Goal: Task Accomplishment & Management: Use online tool/utility

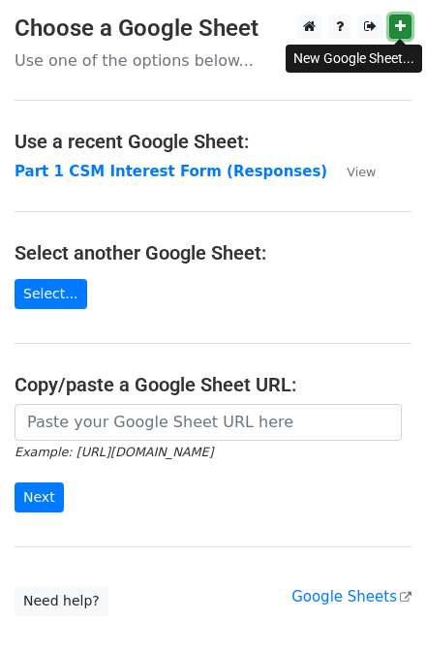
click at [400, 26] on icon at bounding box center [400, 26] width 11 height 14
click at [133, 68] on p "Use one of the options below..." at bounding box center [213, 60] width 397 height 20
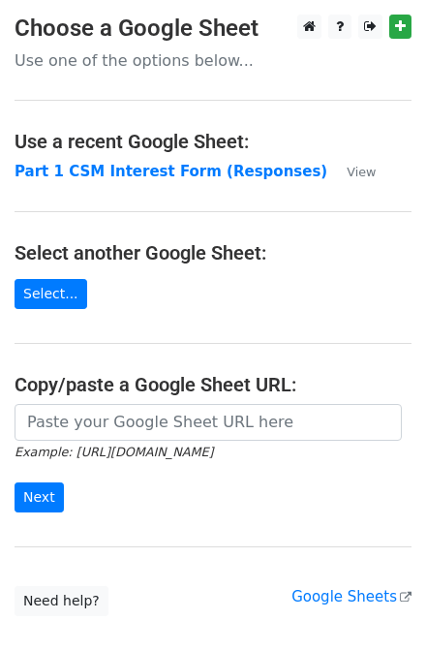
click at [160, 27] on h3 "Choose a Google Sheet" at bounding box center [213, 29] width 397 height 28
click at [113, 61] on p "Use one of the options below..." at bounding box center [213, 60] width 397 height 20
click at [46, 302] on link "Select..." at bounding box center [51, 294] width 73 height 30
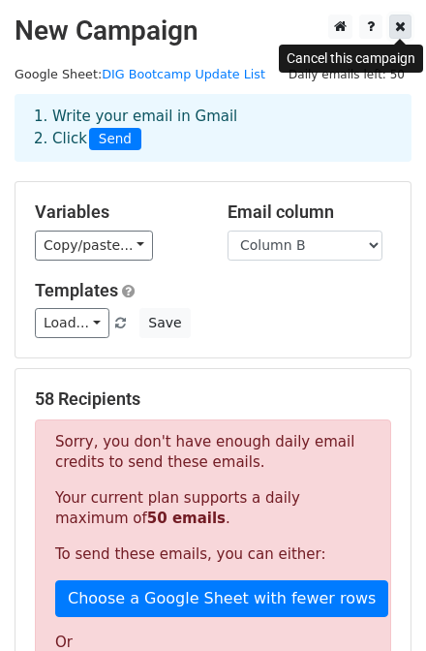
click at [401, 24] on icon at bounding box center [400, 26] width 11 height 14
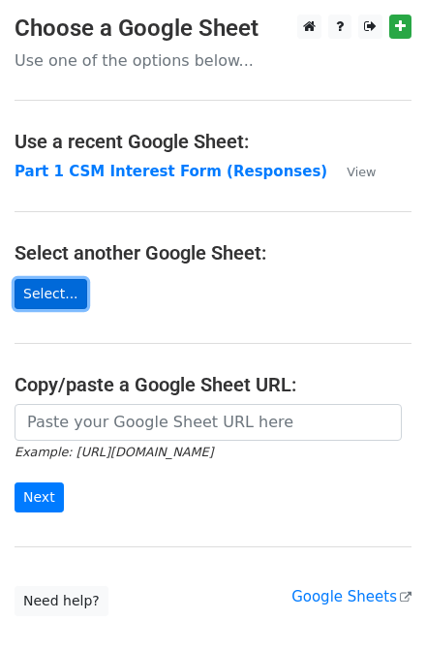
click at [46, 292] on link "Select..." at bounding box center [51, 294] width 73 height 30
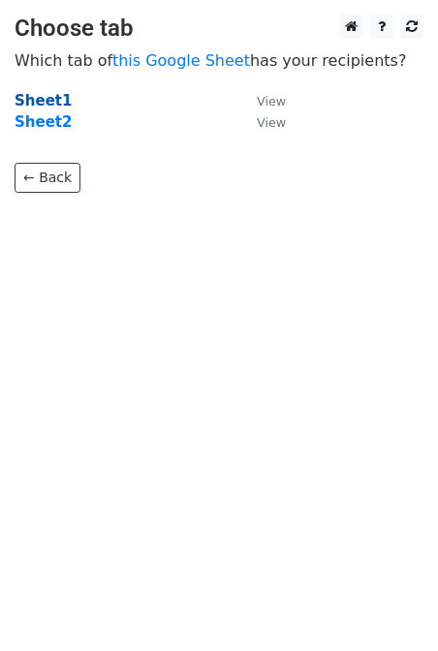
click at [39, 101] on strong "Sheet1" at bounding box center [43, 100] width 57 height 17
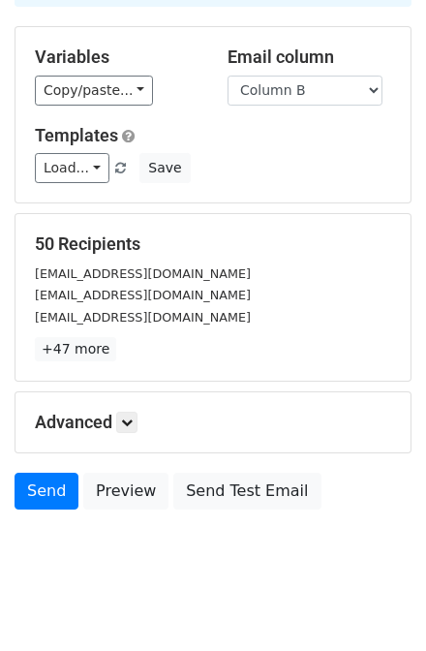
scroll to position [176, 0]
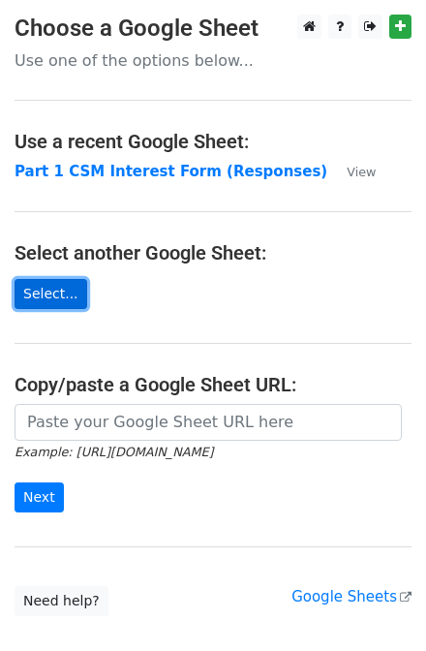
click at [47, 294] on link "Select..." at bounding box center [51, 294] width 73 height 30
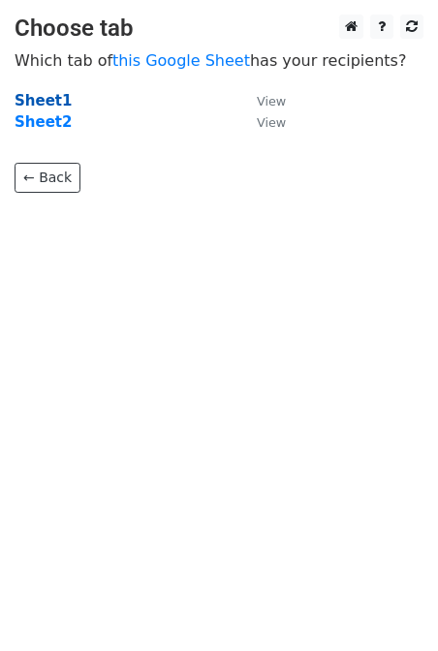
click at [46, 100] on strong "Sheet1" at bounding box center [43, 100] width 57 height 17
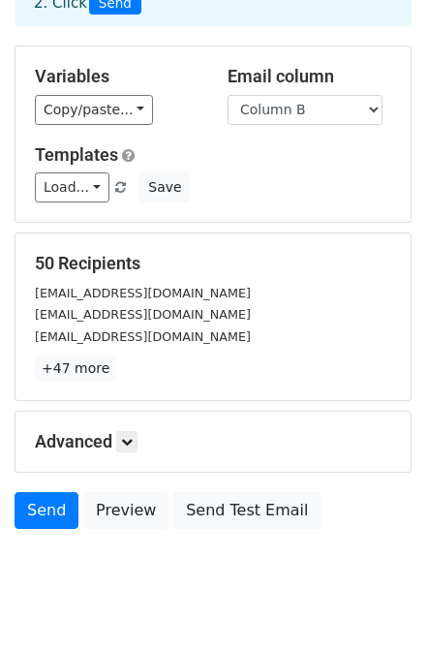
scroll to position [155, 0]
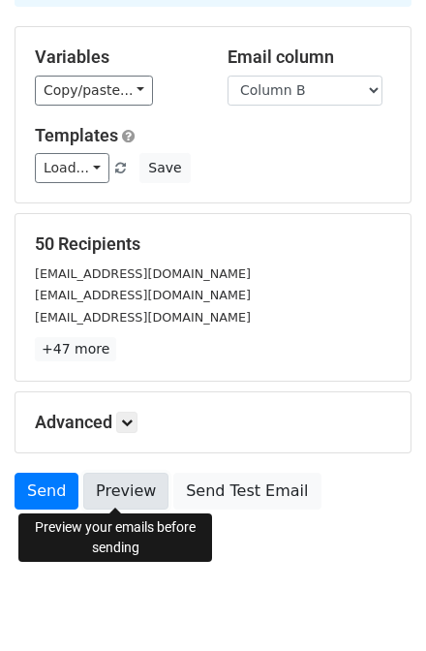
click at [132, 483] on link "Preview" at bounding box center [125, 491] width 85 height 37
click at [110, 489] on link "Preview" at bounding box center [125, 491] width 85 height 37
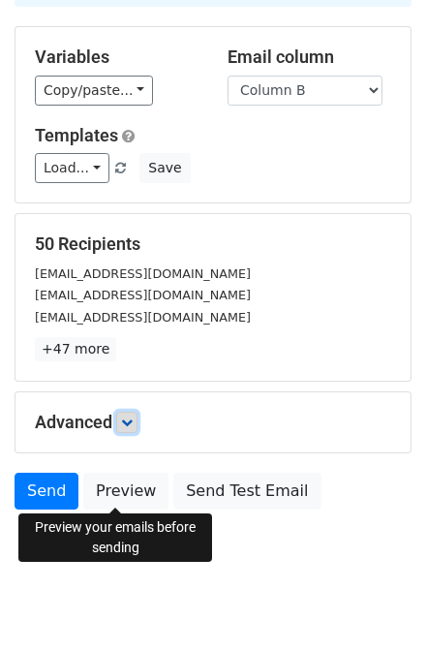
click at [138, 414] on link at bounding box center [126, 422] width 21 height 21
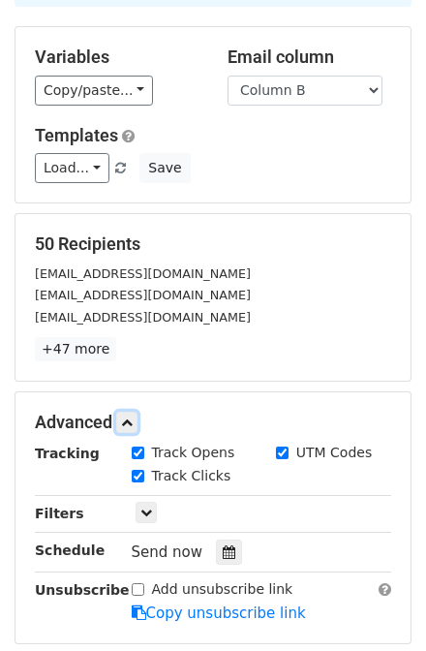
scroll to position [310, 0]
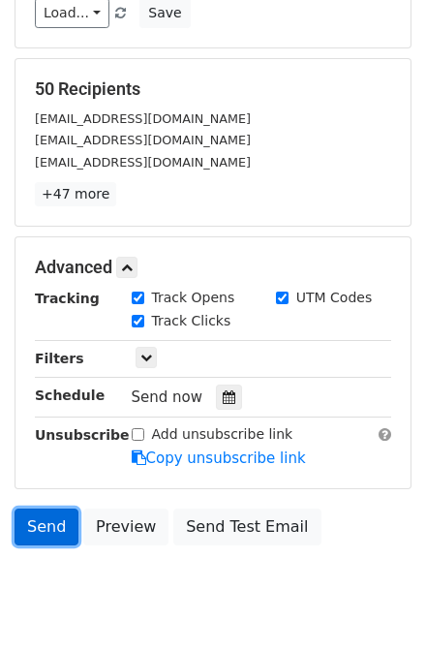
click at [46, 519] on link "Send" at bounding box center [47, 526] width 64 height 37
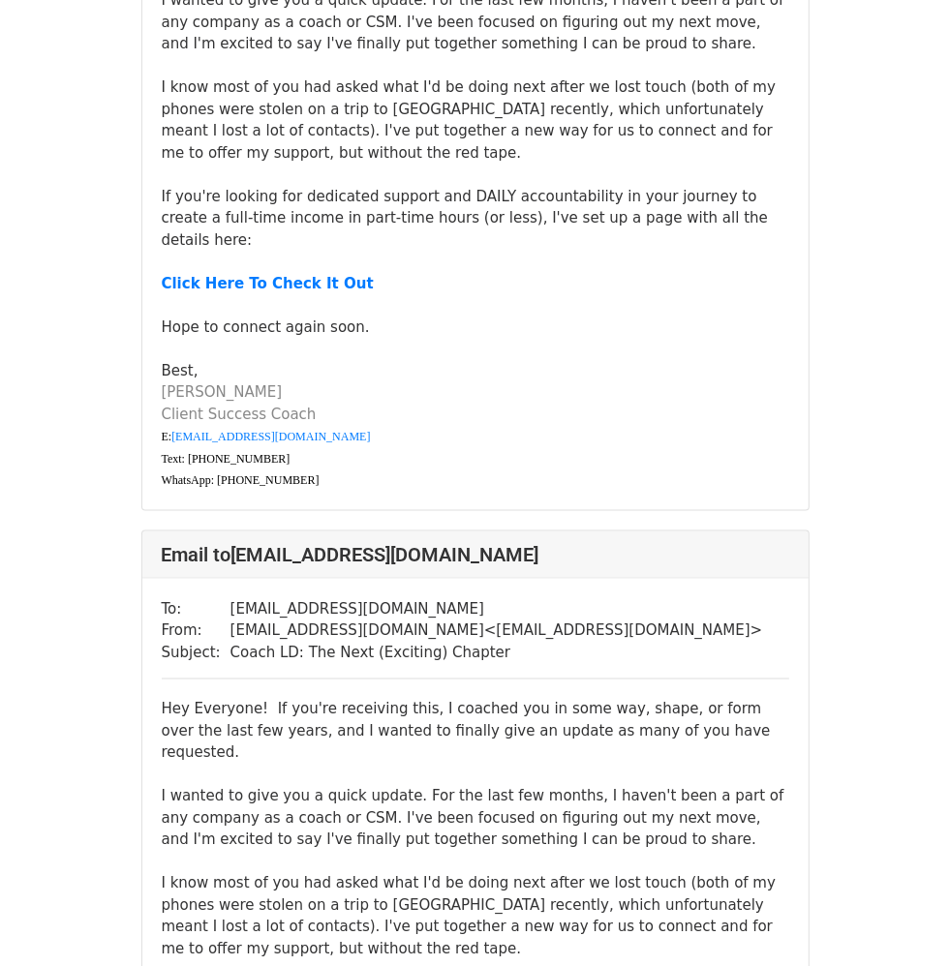
scroll to position [1210, 0]
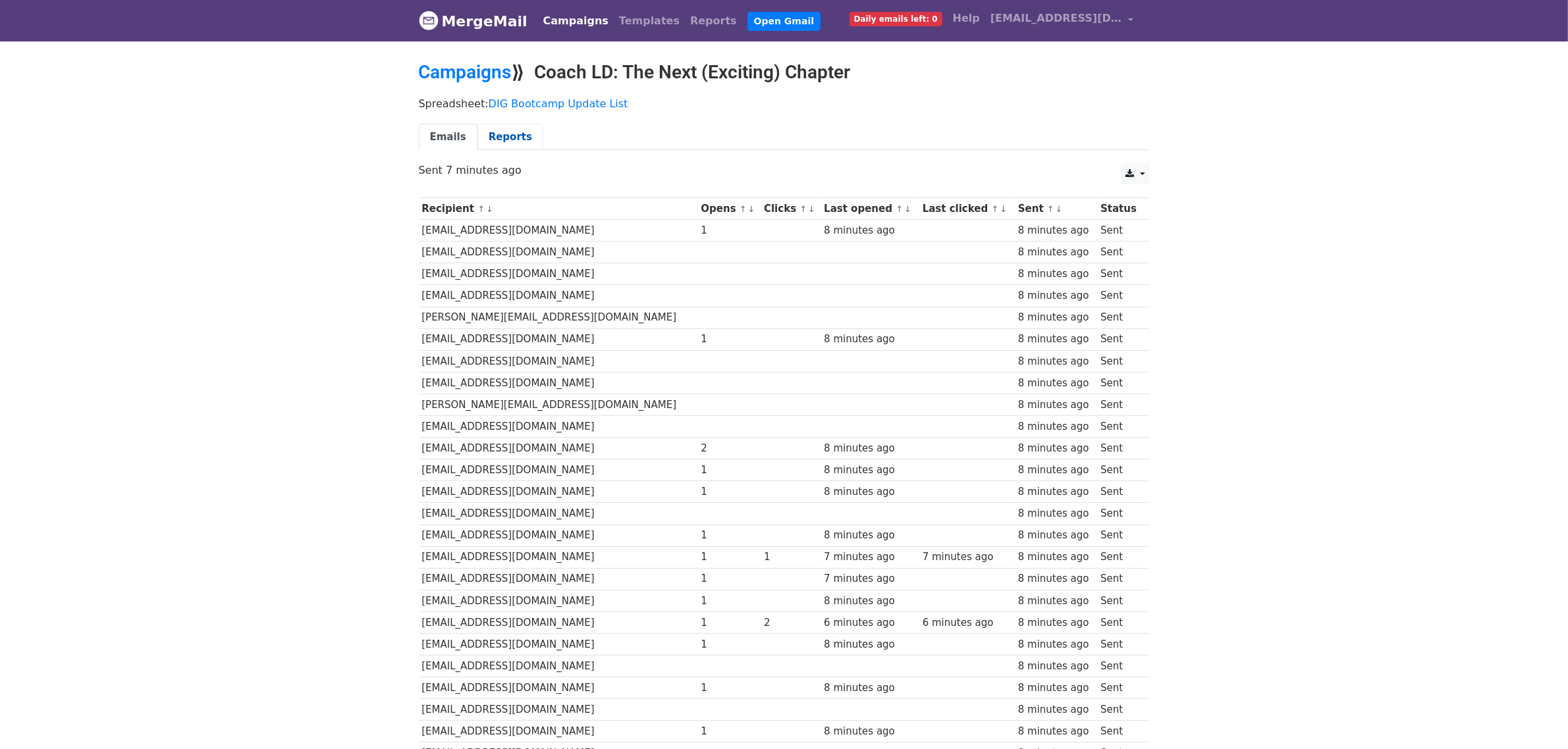
click at [500, 133] on link "Reports" at bounding box center [510, 137] width 66 height 27
